Goal: Navigation & Orientation: Go to known website

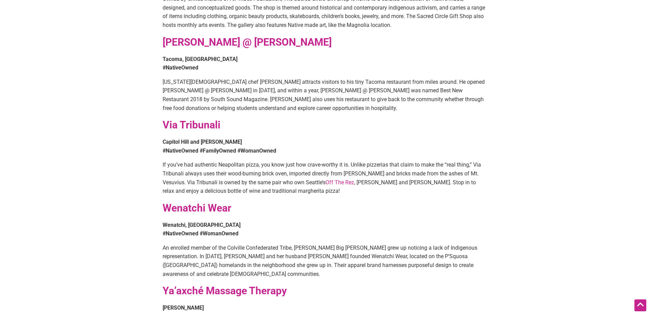
scroll to position [817, 0]
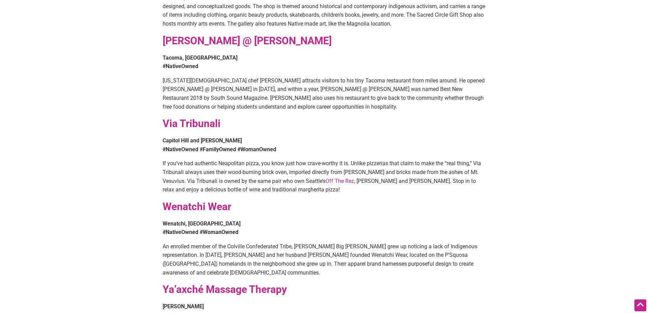
drag, startPoint x: 178, startPoint y: 105, endPoint x: 163, endPoint y: 109, distance: 14.8
click at [163, 117] on strong "Via Tribunali" at bounding box center [192, 123] width 58 height 12
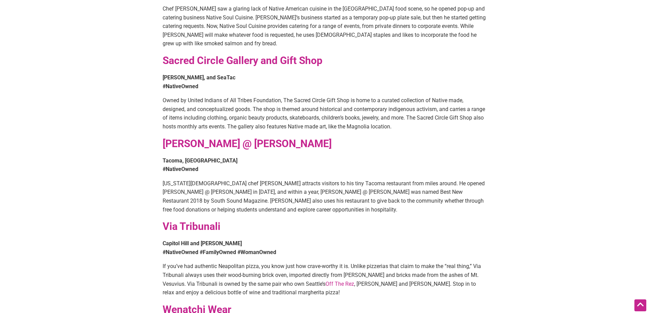
scroll to position [679, 0]
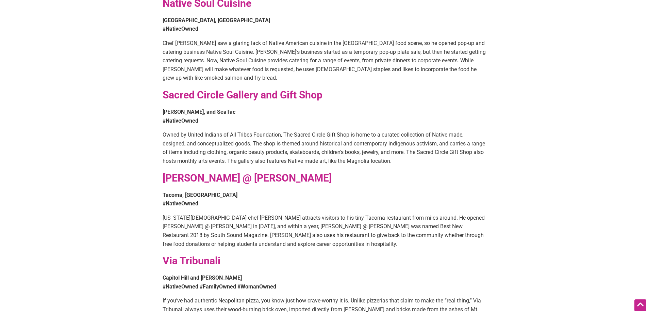
click at [229, 89] on strong "Sacred Circle Gallery and Gift Shop" at bounding box center [243, 95] width 160 height 12
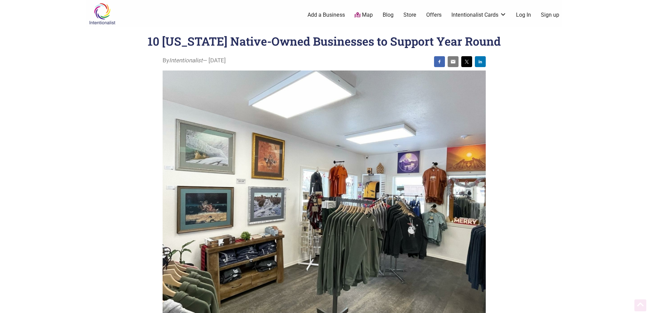
scroll to position [679, 0]
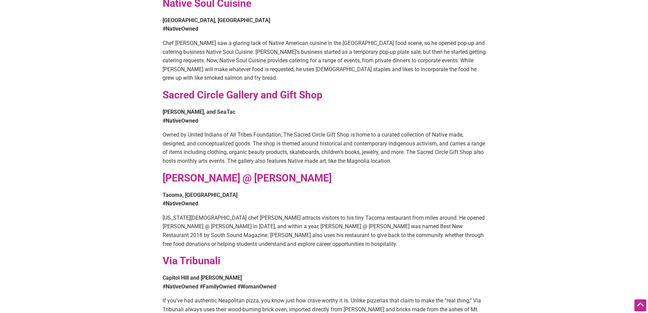
click at [260, 89] on strong "Sacred Circle Gallery and Gift Shop" at bounding box center [243, 95] width 160 height 12
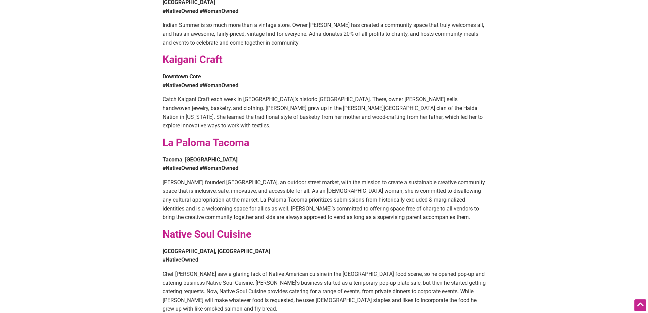
scroll to position [441, 0]
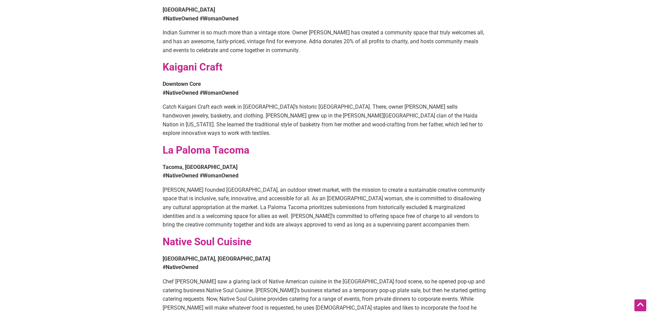
click at [191, 61] on strong "Kaigani Craft" at bounding box center [193, 67] width 60 height 12
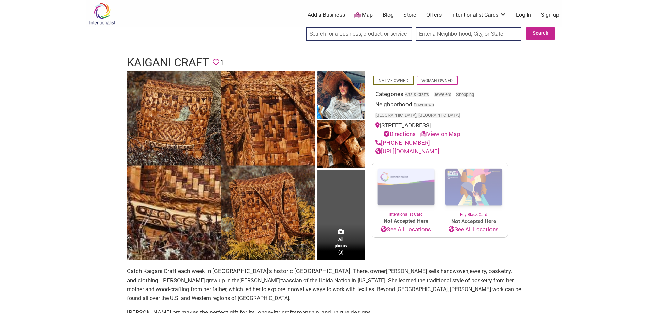
click at [409, 16] on link "Store" at bounding box center [409, 14] width 13 height 7
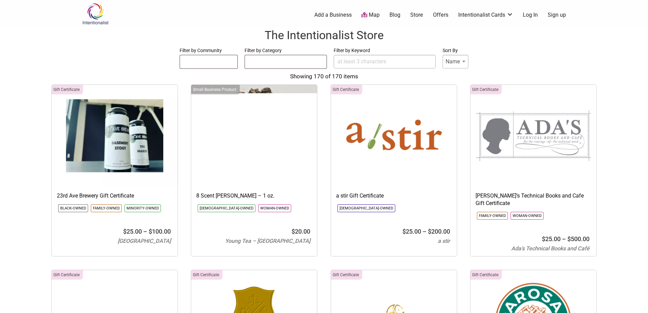
select select
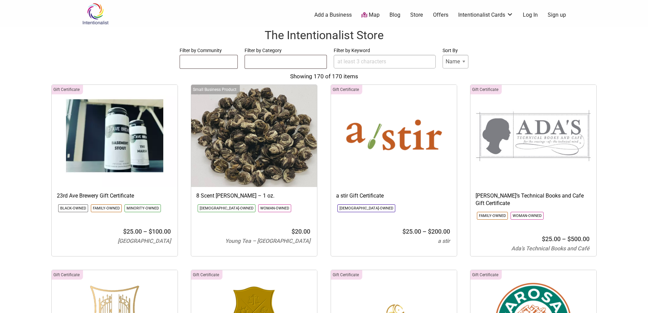
select select
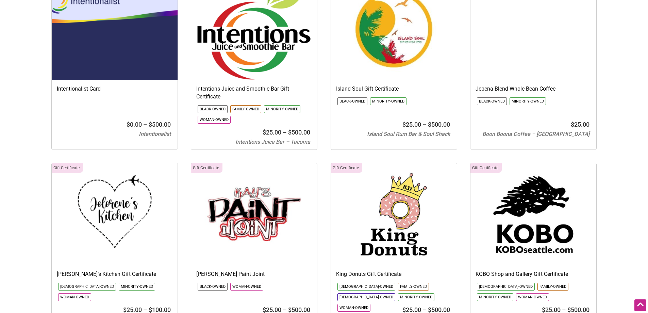
scroll to position [3368, 0]
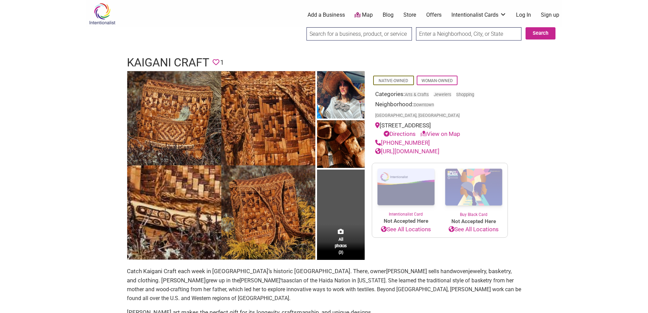
click at [395, 148] on link "[URL][DOMAIN_NAME]" at bounding box center [407, 151] width 64 height 7
